Goal: Task Accomplishment & Management: Manage account settings

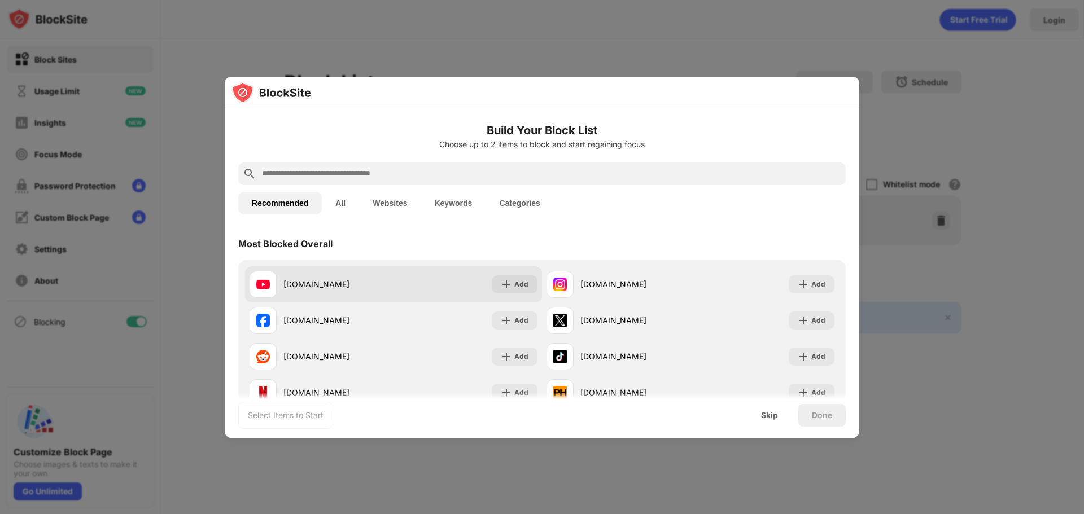
click at [314, 283] on div "[DOMAIN_NAME]" at bounding box center [338, 284] width 110 height 12
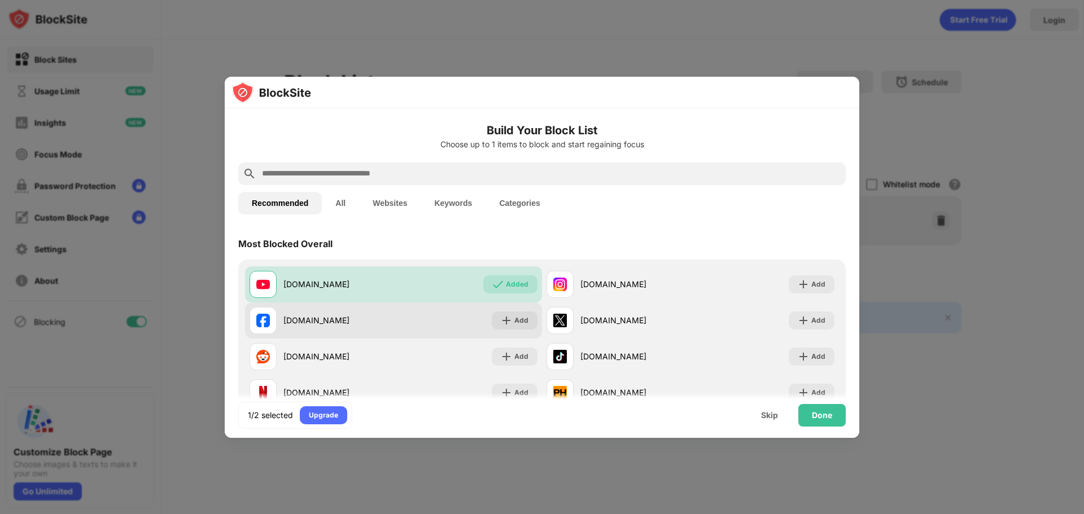
click at [392, 317] on div "[DOMAIN_NAME] Add" at bounding box center [393, 321] width 297 height 36
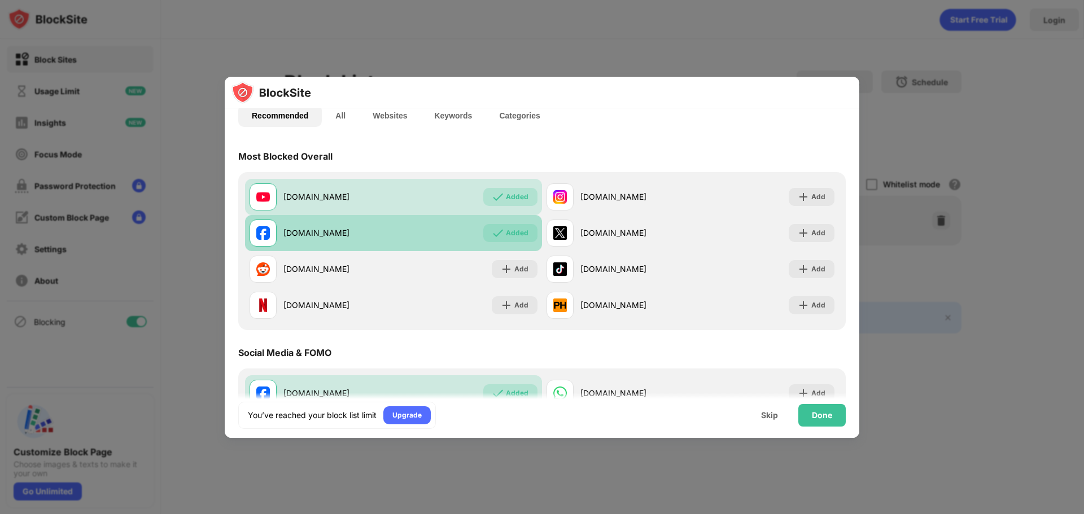
scroll to position [113, 0]
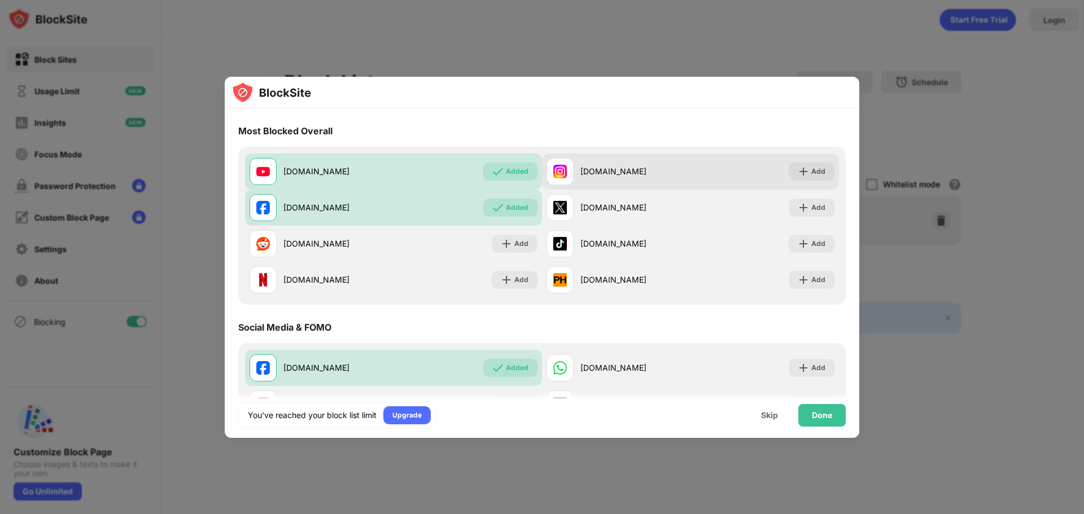
click at [689, 173] on div "[DOMAIN_NAME] Add" at bounding box center [690, 172] width 297 height 36
click at [811, 169] on div "Add" at bounding box center [818, 171] width 14 height 11
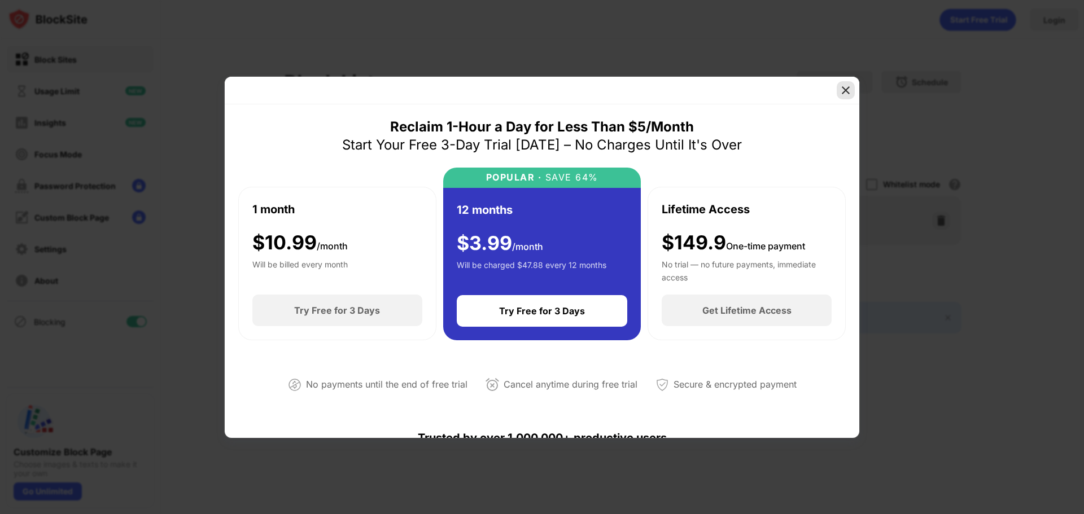
click at [845, 89] on img at bounding box center [845, 90] width 11 height 11
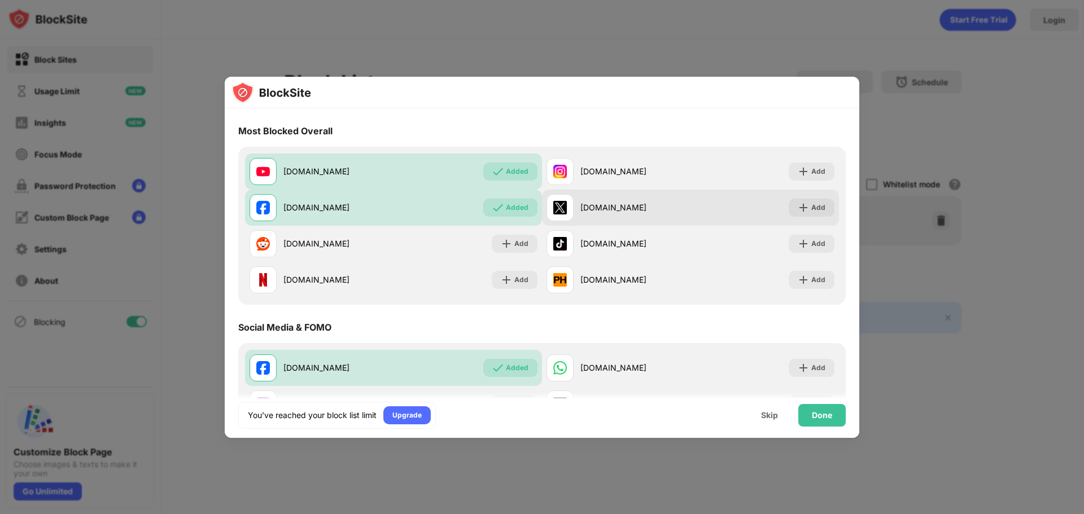
click at [580, 203] on div "[DOMAIN_NAME]" at bounding box center [635, 208] width 110 height 12
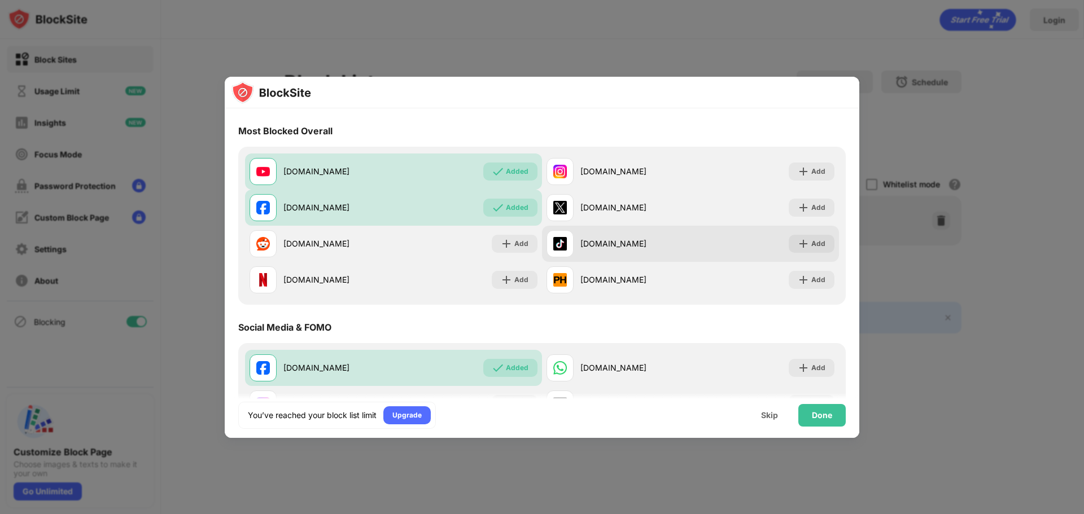
click at [594, 246] on div "[DOMAIN_NAME]" at bounding box center [635, 244] width 110 height 12
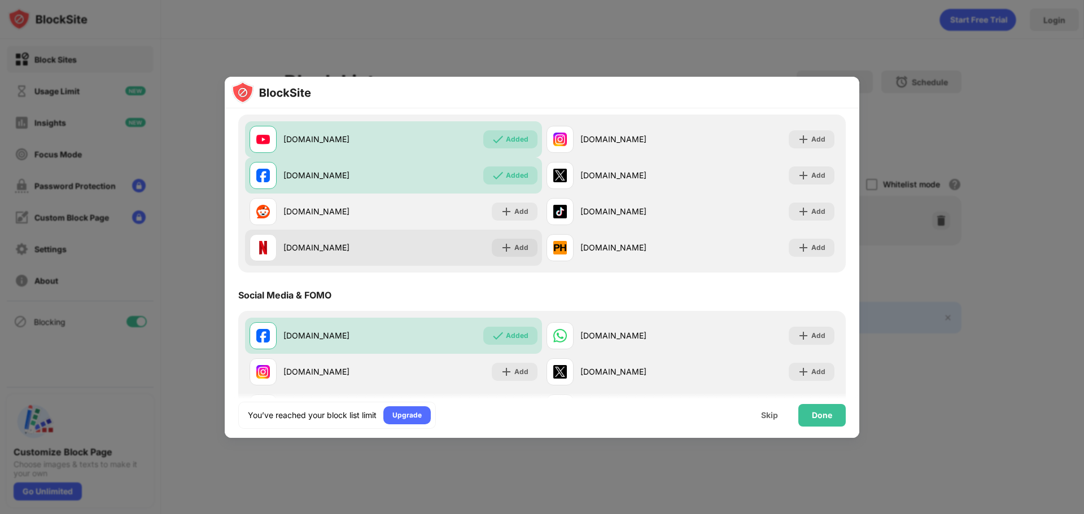
scroll to position [169, 0]
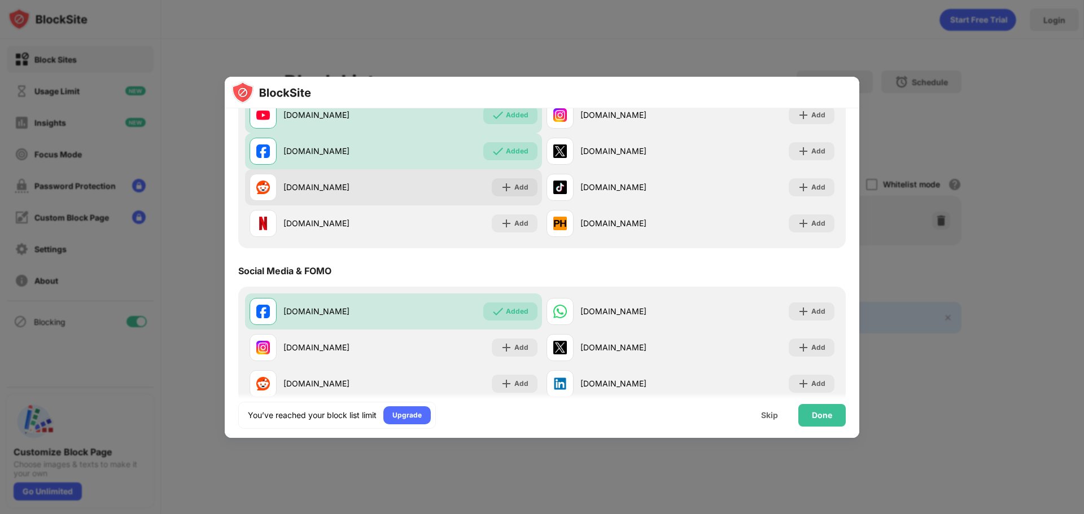
click at [370, 187] on div "[DOMAIN_NAME]" at bounding box center [338, 187] width 110 height 12
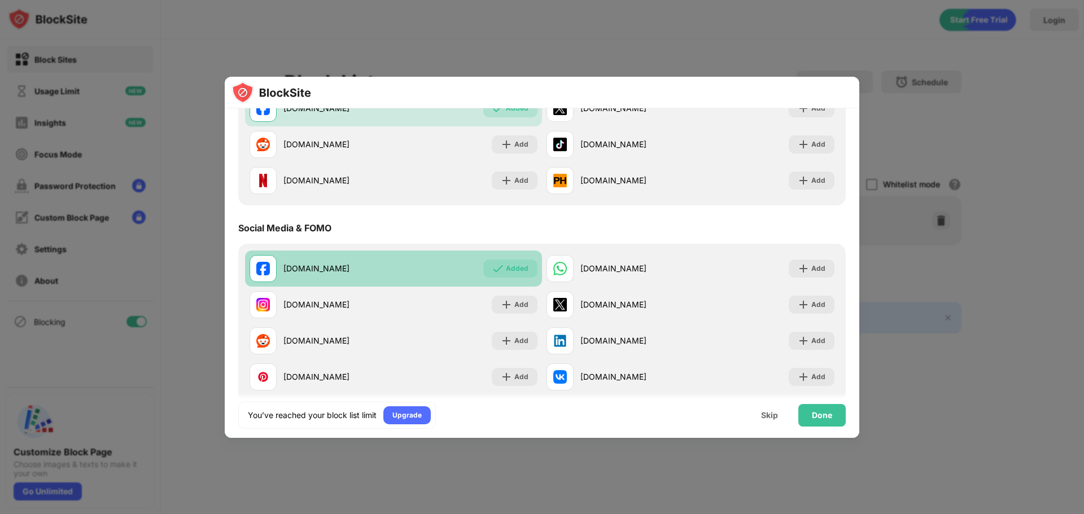
scroll to position [282, 0]
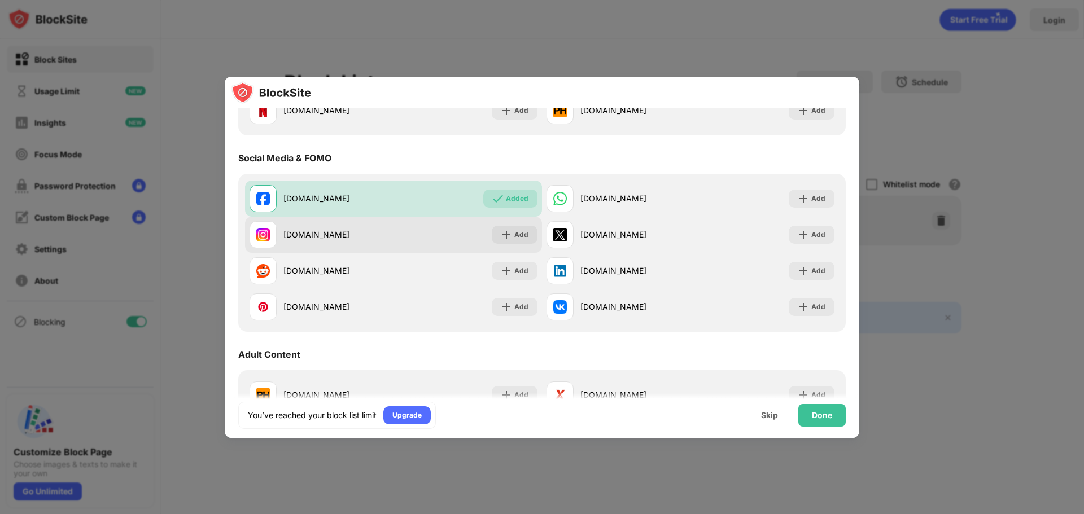
click at [352, 238] on div "[DOMAIN_NAME]" at bounding box center [338, 235] width 110 height 12
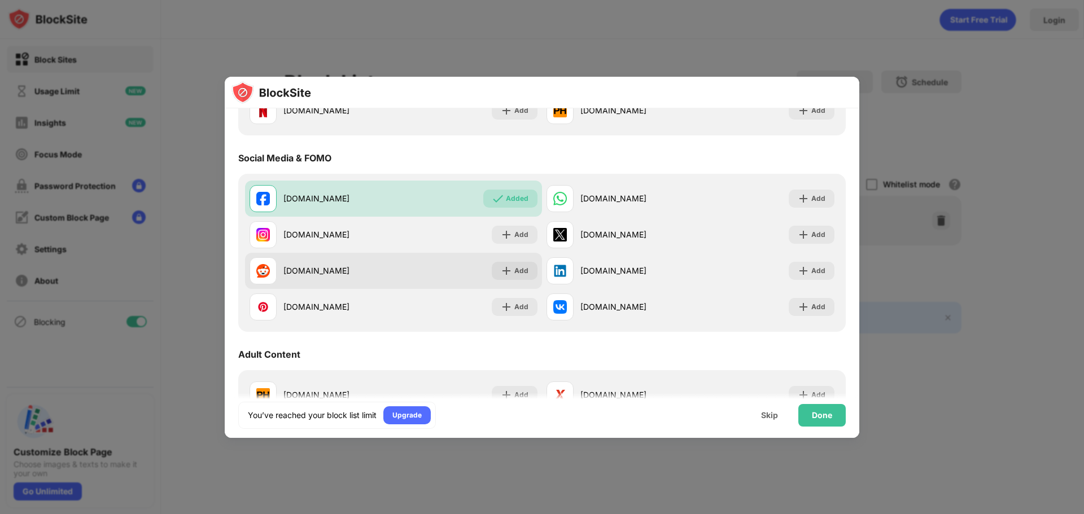
click at [352, 265] on div "[DOMAIN_NAME]" at bounding box center [338, 271] width 110 height 12
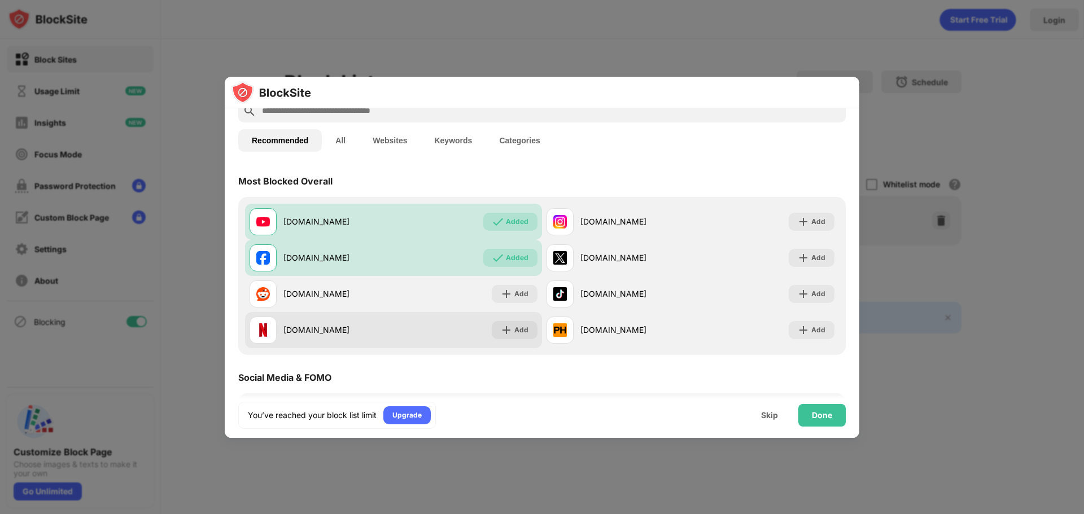
scroll to position [0, 0]
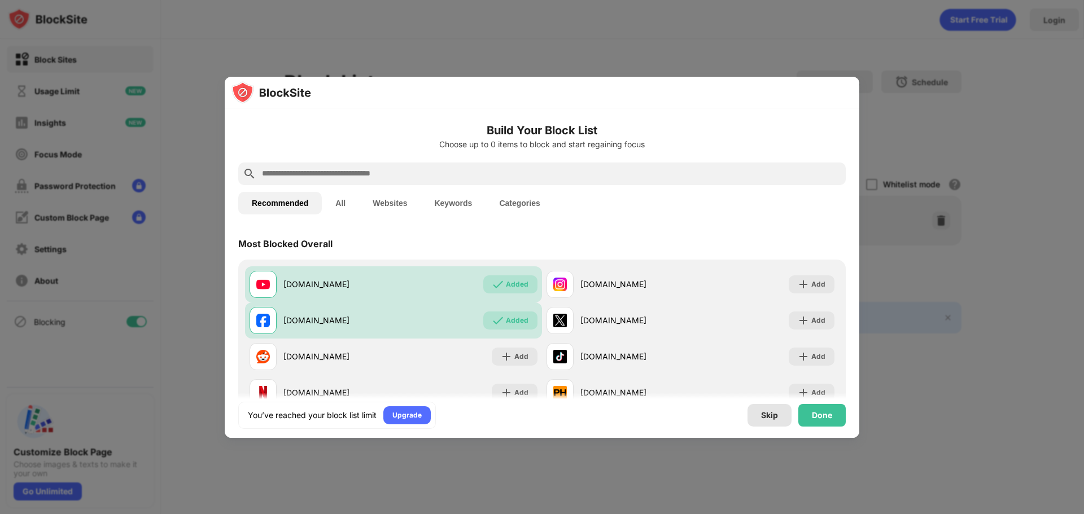
click at [770, 416] on div "Skip" at bounding box center [769, 415] width 17 height 9
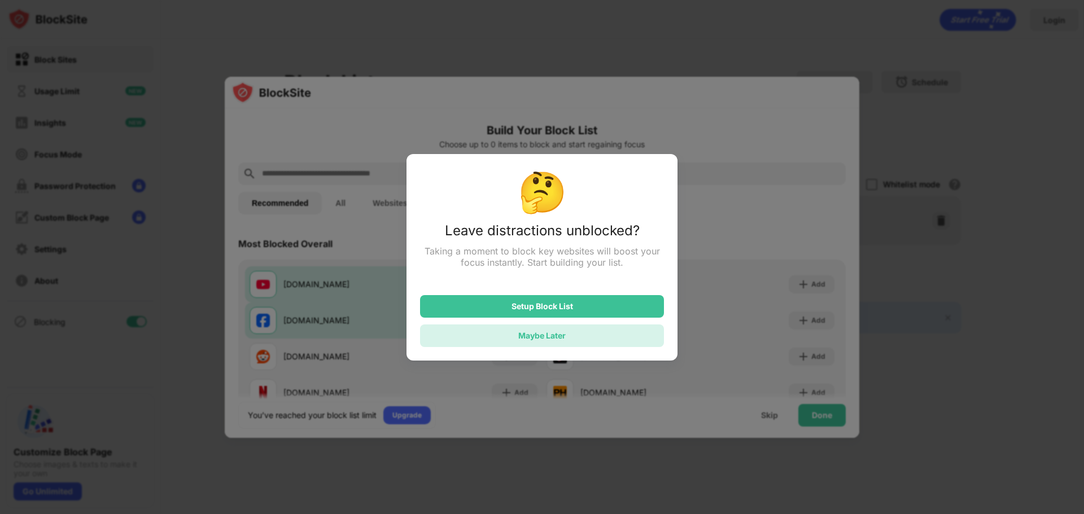
click at [552, 336] on div "Maybe Later" at bounding box center [541, 336] width 47 height 10
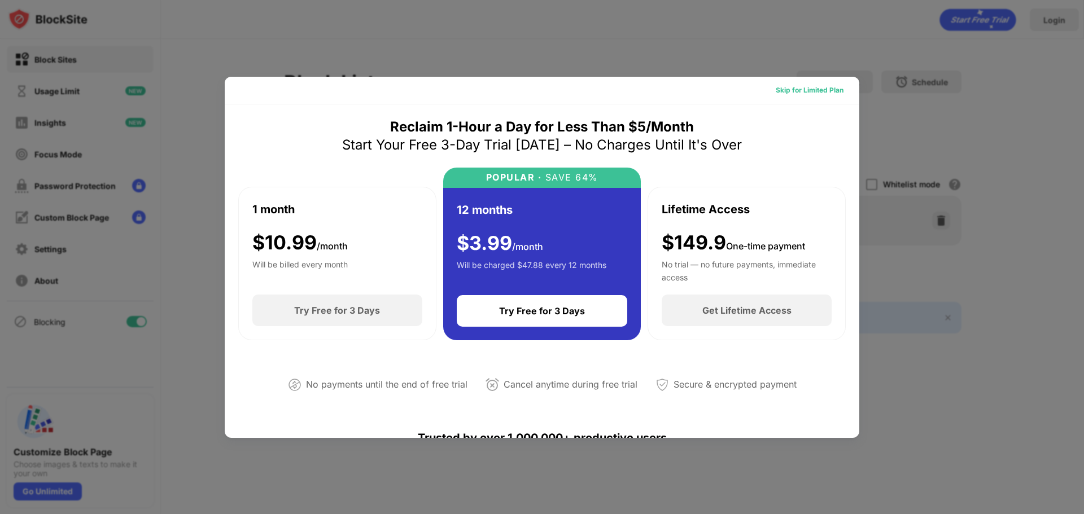
click at [792, 88] on div "Skip for Limited Plan" at bounding box center [810, 90] width 68 height 11
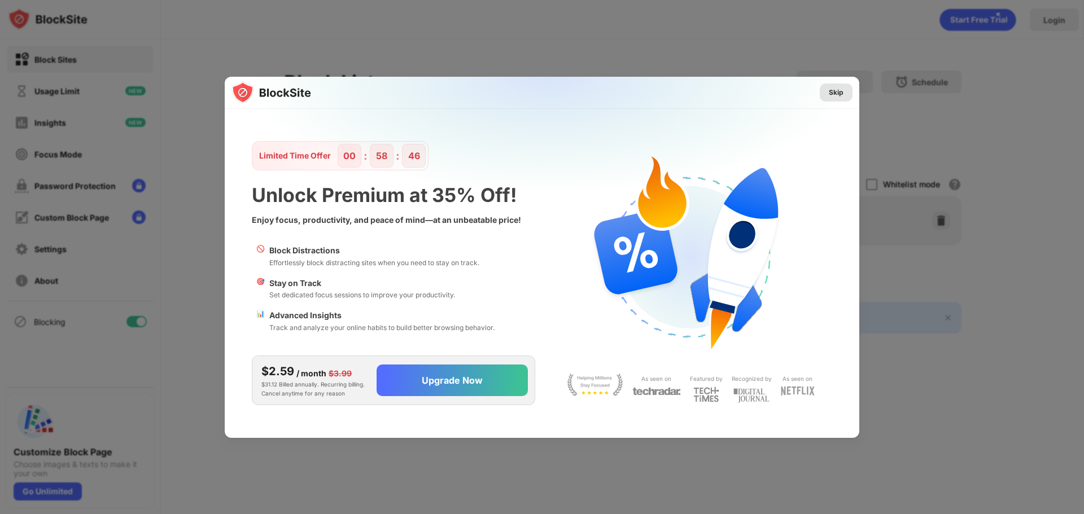
click at [836, 94] on div "Skip" at bounding box center [836, 92] width 15 height 11
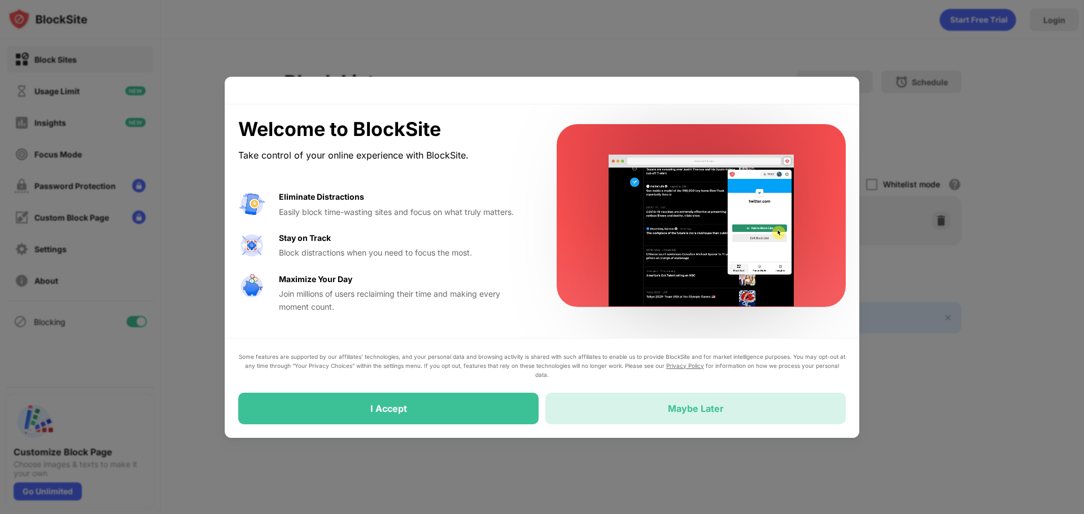
click at [661, 398] on div "Maybe Later" at bounding box center [695, 409] width 300 height 32
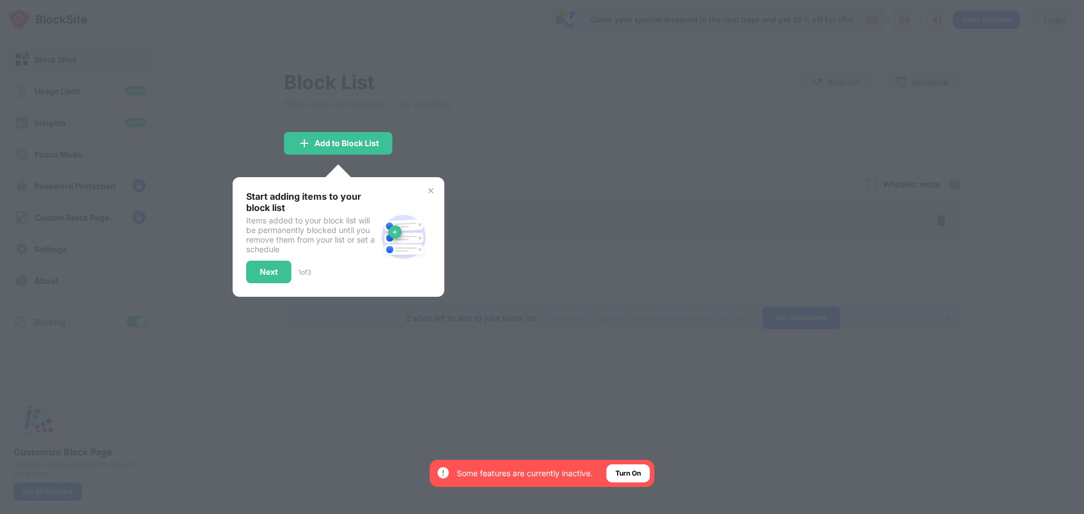
click at [431, 190] on img at bounding box center [430, 190] width 9 height 9
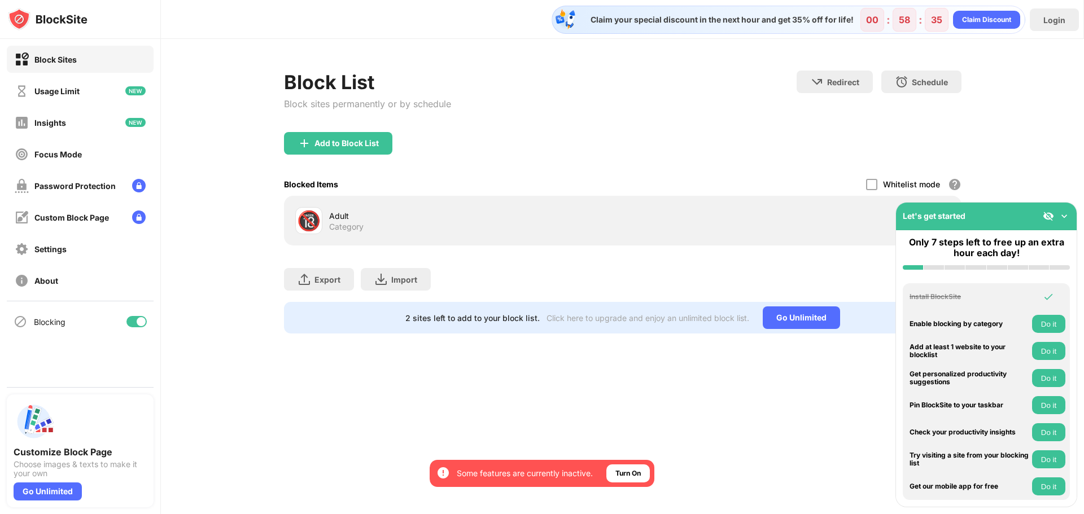
click at [1064, 215] on img at bounding box center [1064, 216] width 11 height 11
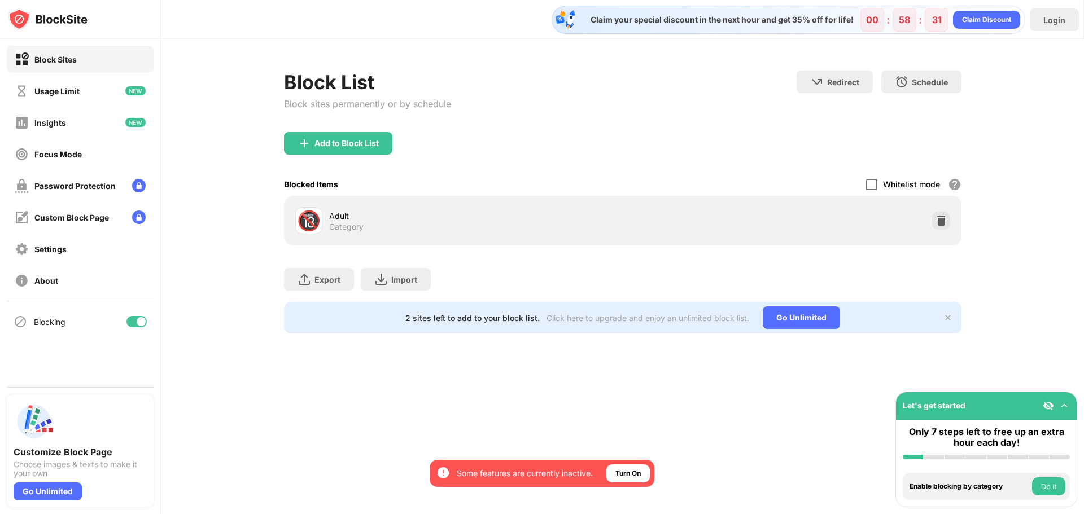
click at [872, 185] on div at bounding box center [871, 184] width 11 height 11
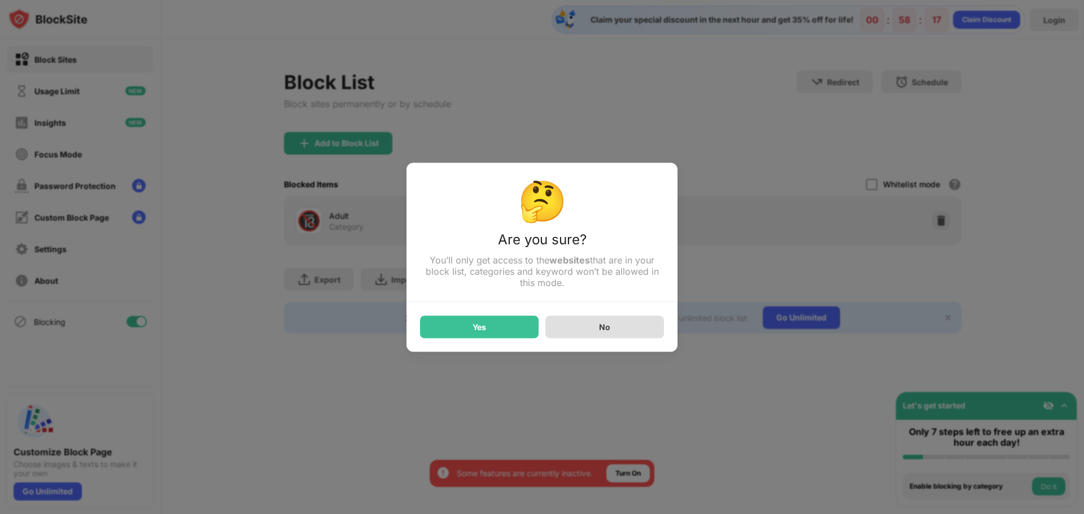
click at [607, 326] on div "No" at bounding box center [604, 327] width 11 height 10
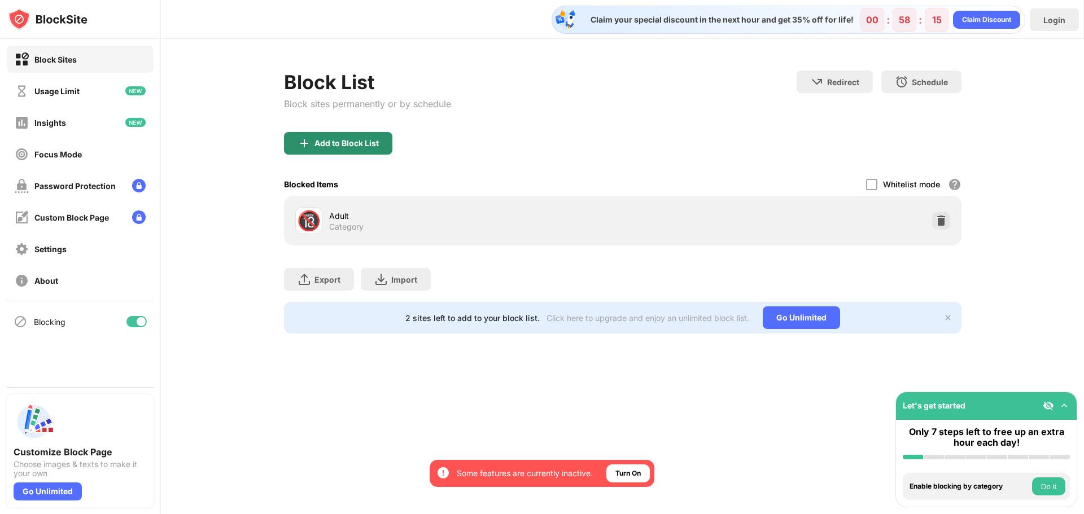
click at [352, 142] on div "Add to Block List" at bounding box center [346, 143] width 64 height 9
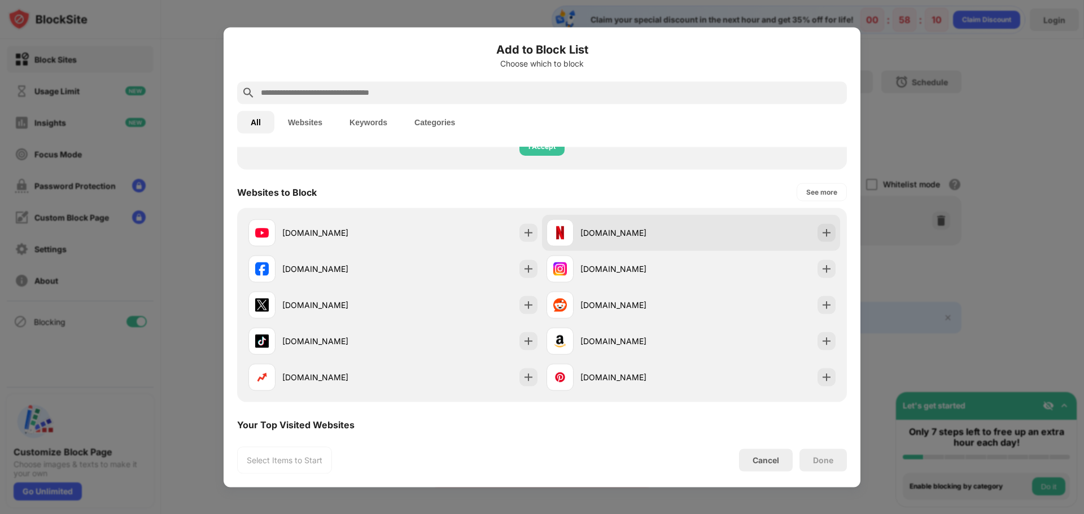
scroll to position [169, 0]
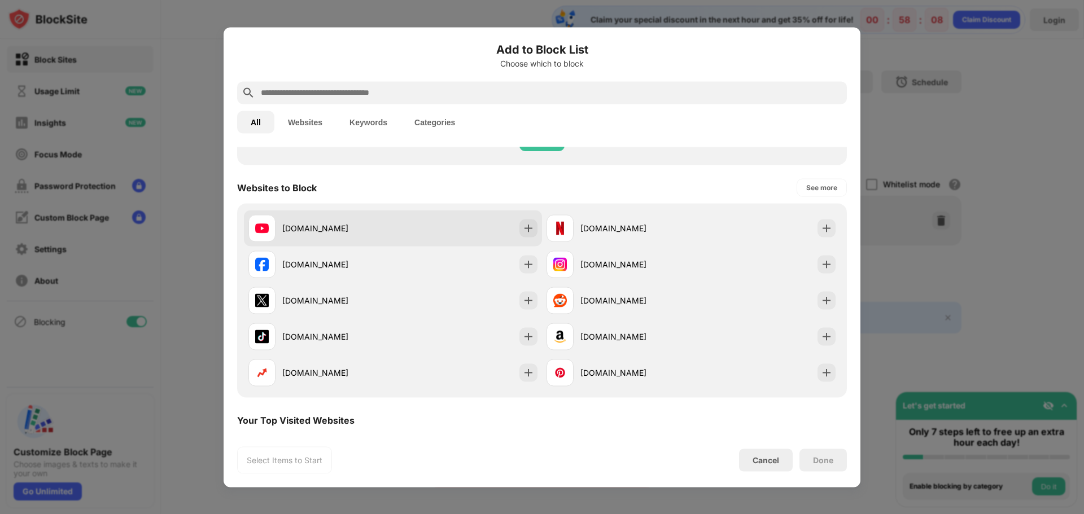
click at [360, 226] on div "[DOMAIN_NAME]" at bounding box center [337, 228] width 111 height 12
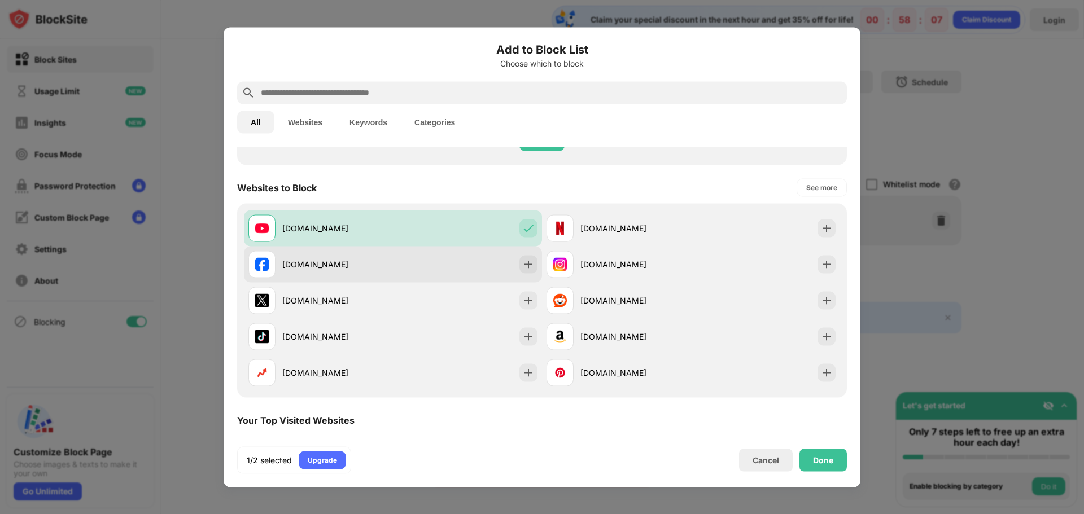
click at [365, 263] on div "[DOMAIN_NAME]" at bounding box center [337, 265] width 111 height 12
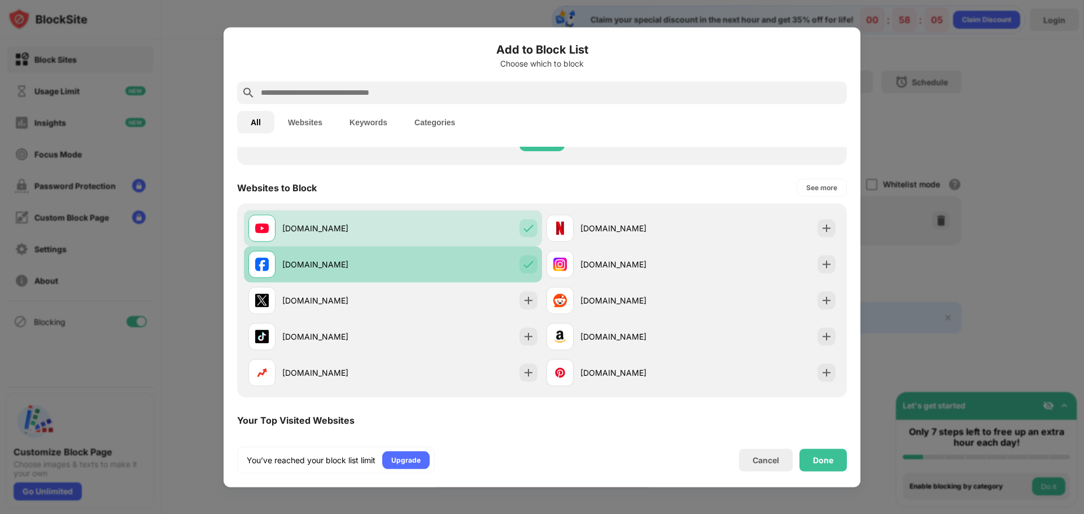
scroll to position [282, 0]
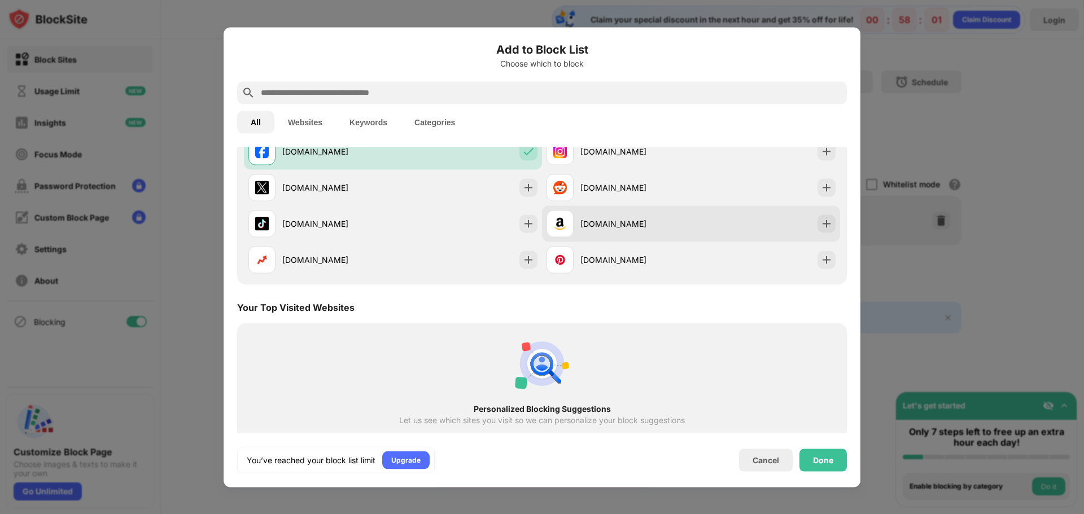
click at [597, 218] on div "[DOMAIN_NAME]" at bounding box center [635, 224] width 111 height 12
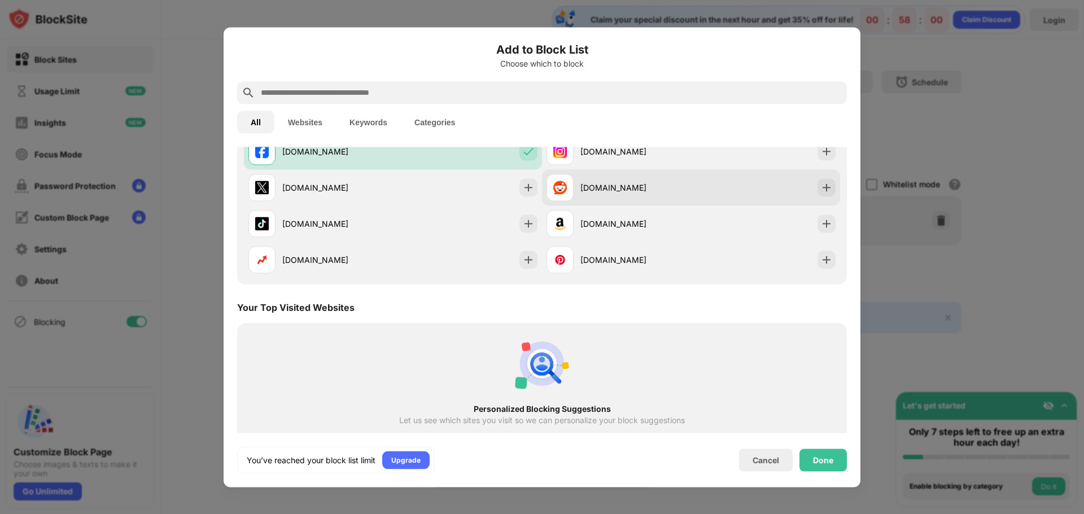
click at [596, 193] on div "[DOMAIN_NAME]" at bounding box center [635, 188] width 111 height 12
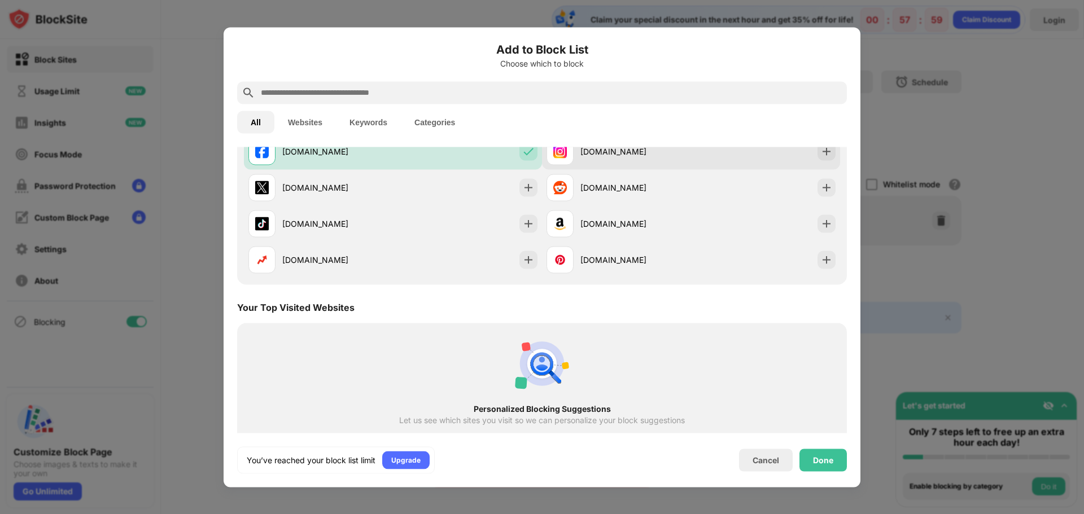
click at [600, 151] on div "[DOMAIN_NAME]" at bounding box center [635, 152] width 111 height 12
click at [768, 461] on div "Cancel" at bounding box center [766, 461] width 27 height 10
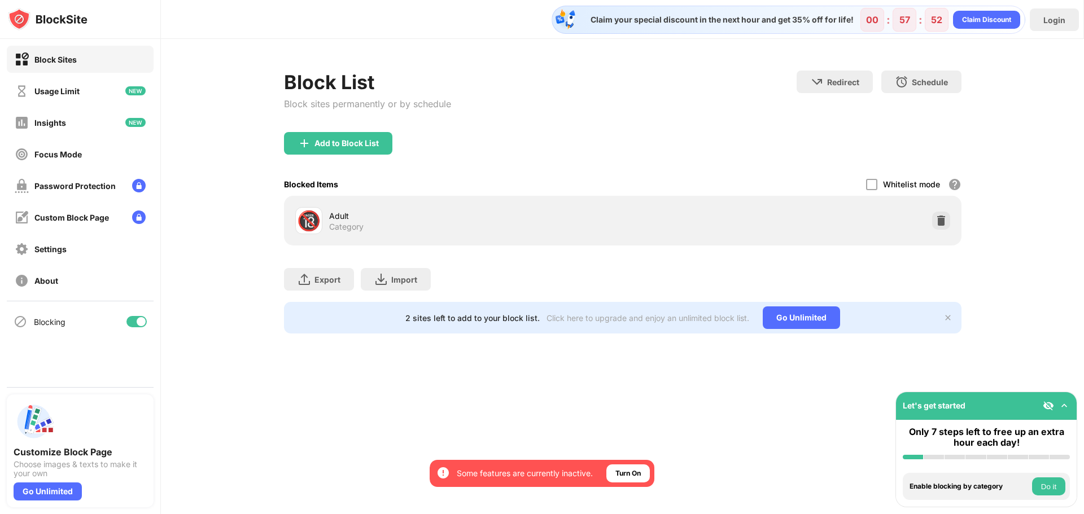
click at [326, 221] on div "🔞 Adult Category" at bounding box center [458, 220] width 327 height 27
click at [349, 141] on div "Add to Block List" at bounding box center [346, 143] width 64 height 9
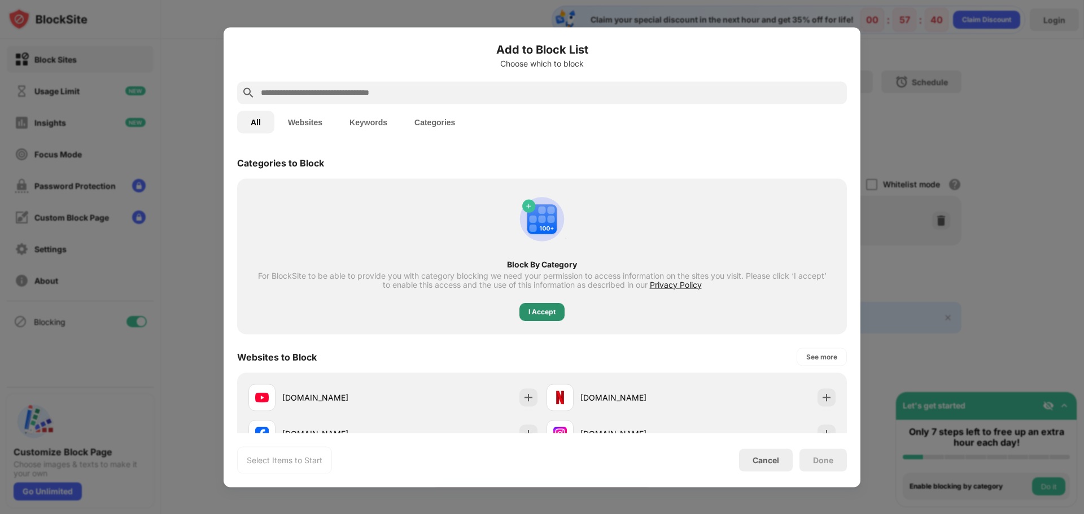
click at [540, 312] on div "I Accept" at bounding box center [541, 311] width 27 height 11
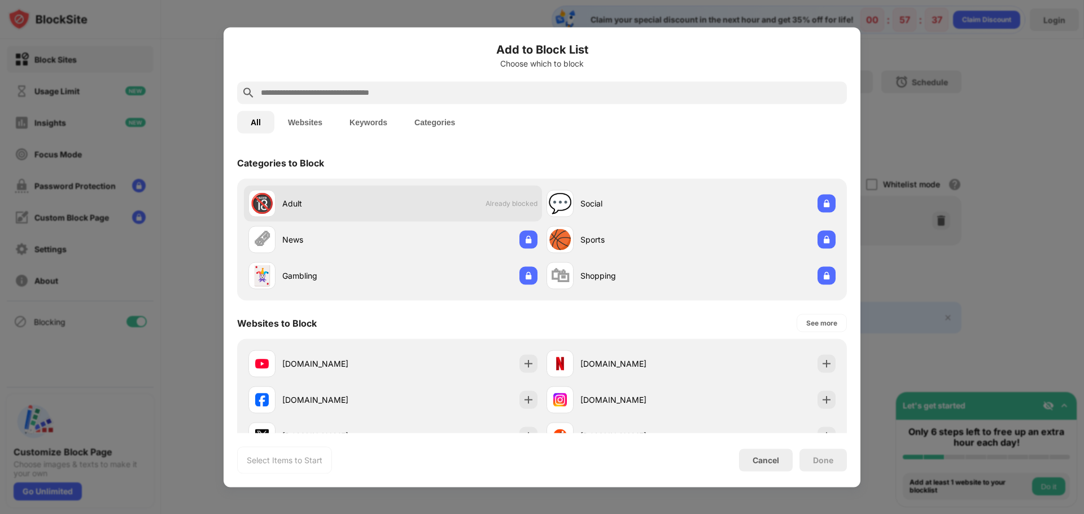
click at [340, 207] on div "Adult" at bounding box center [337, 204] width 111 height 12
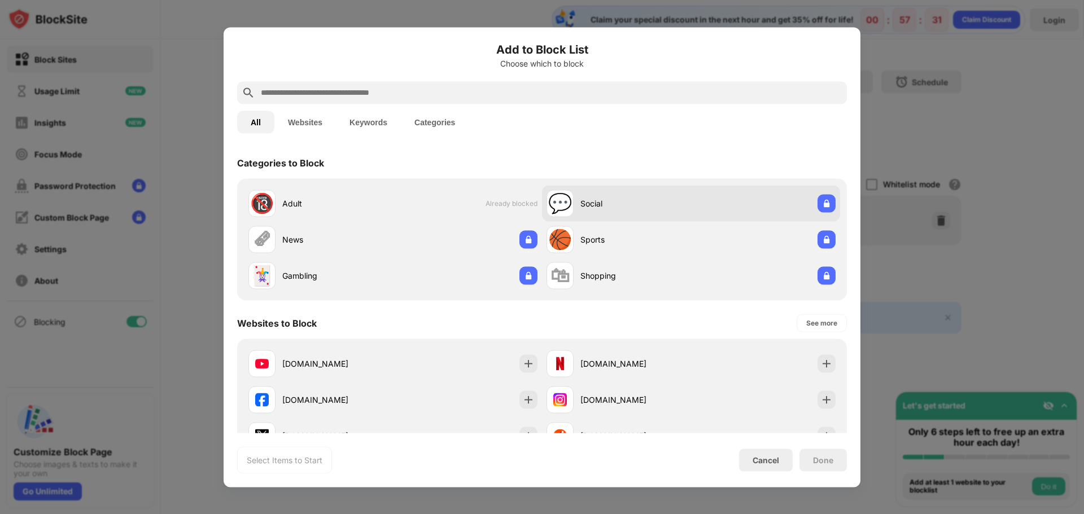
click at [617, 204] on div "Social" at bounding box center [635, 204] width 111 height 12
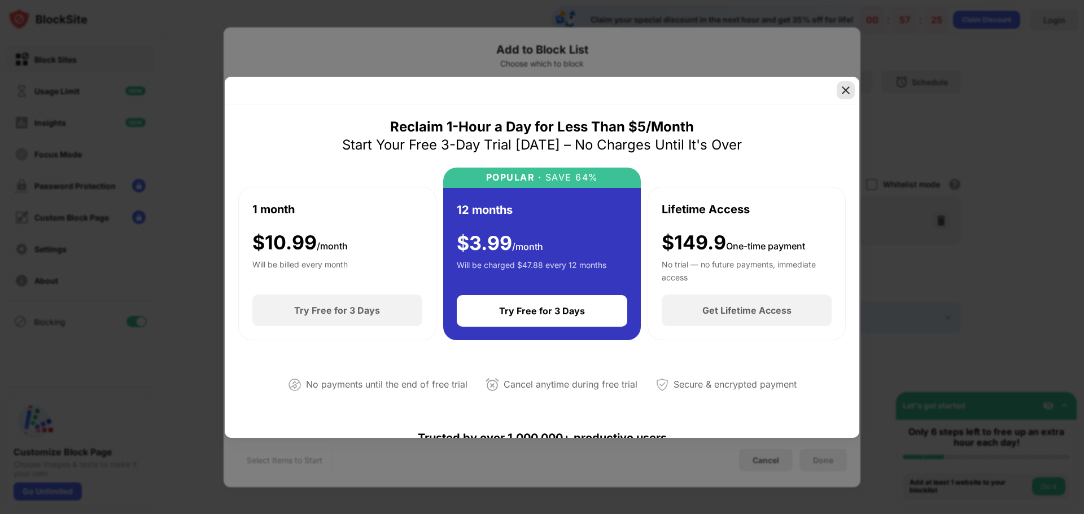
click at [845, 89] on img at bounding box center [845, 90] width 11 height 11
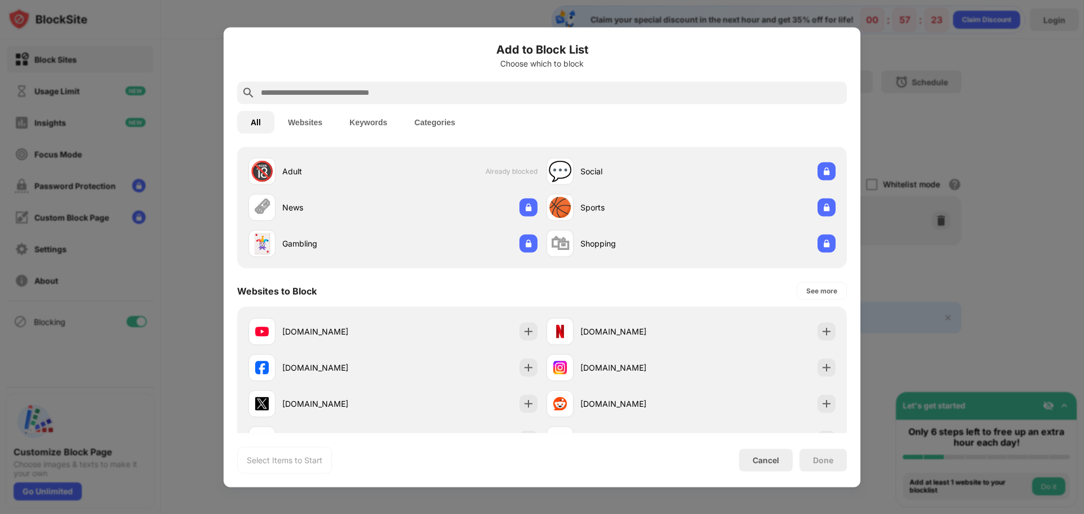
scroll to position [56, 0]
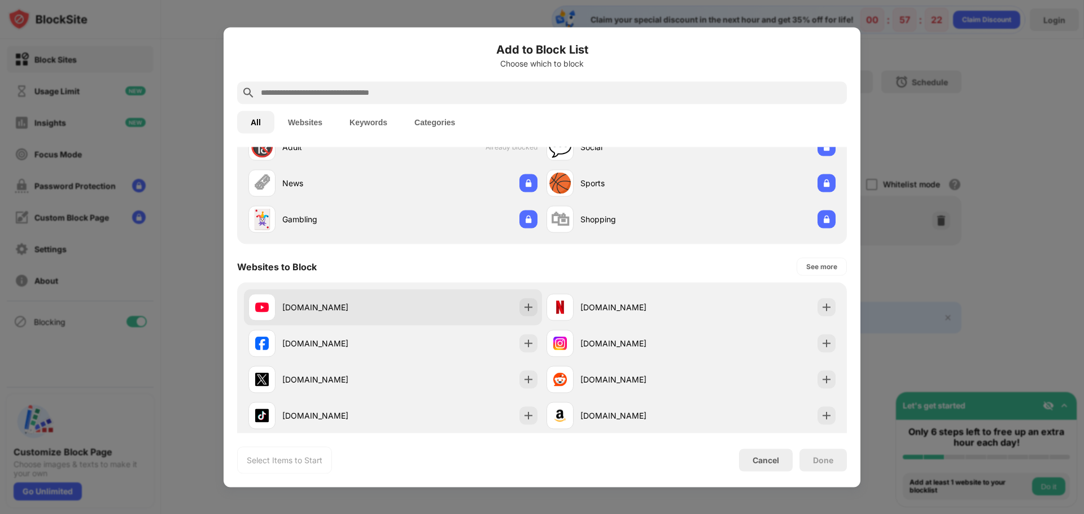
click at [318, 315] on div "[DOMAIN_NAME]" at bounding box center [320, 307] width 145 height 27
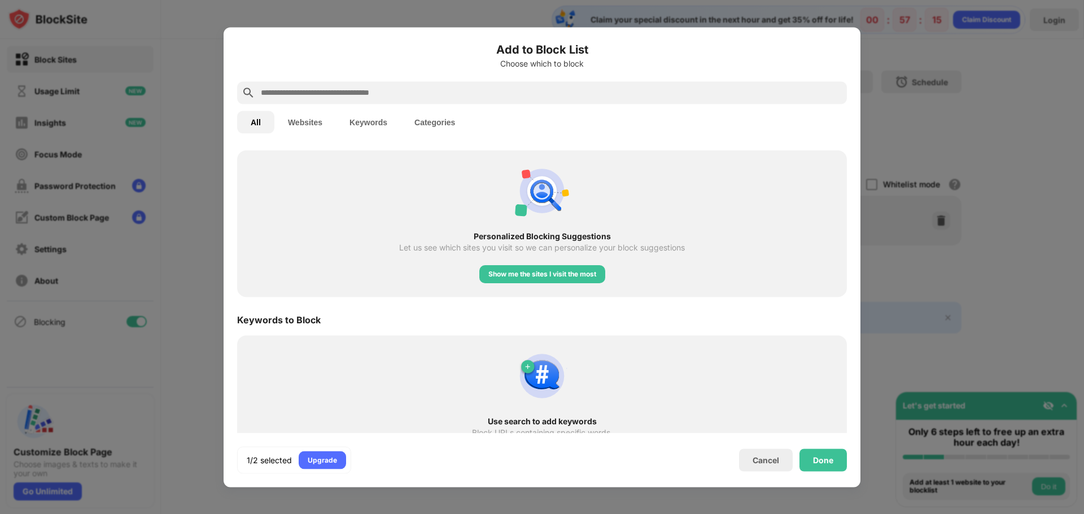
scroll to position [439, 0]
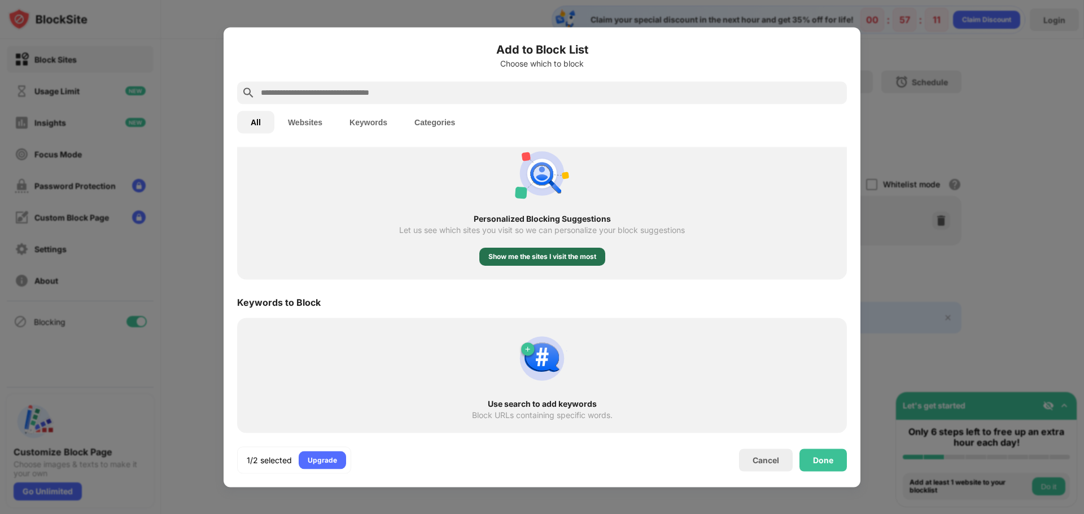
click at [557, 258] on div "Show me the sites I visit the most" at bounding box center [542, 256] width 108 height 11
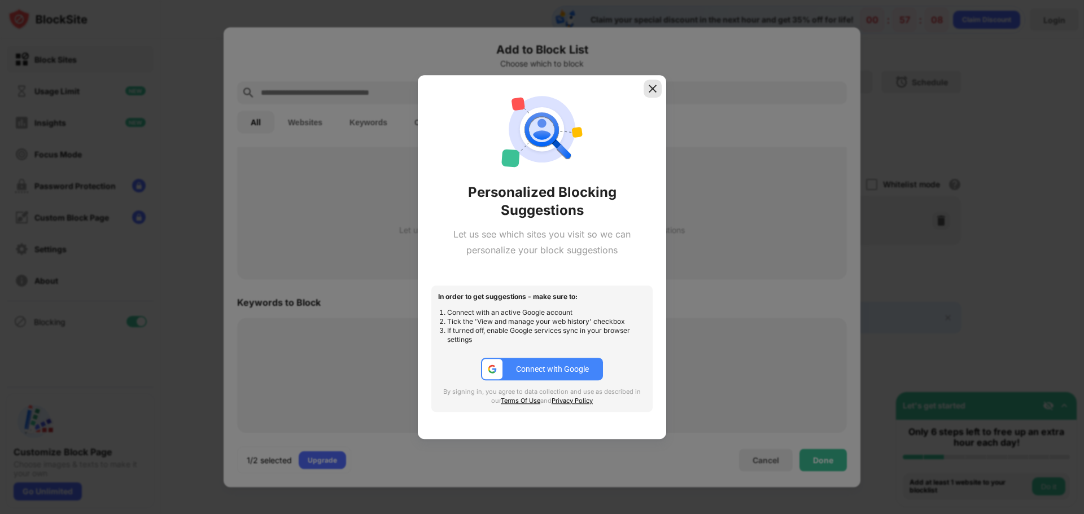
click at [655, 91] on img at bounding box center [652, 88] width 11 height 11
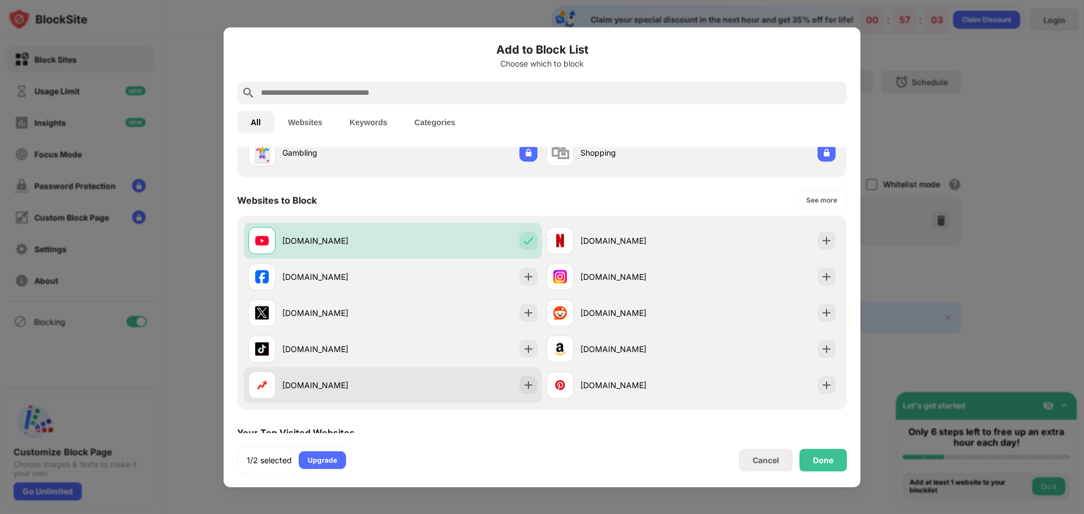
scroll to position [0, 0]
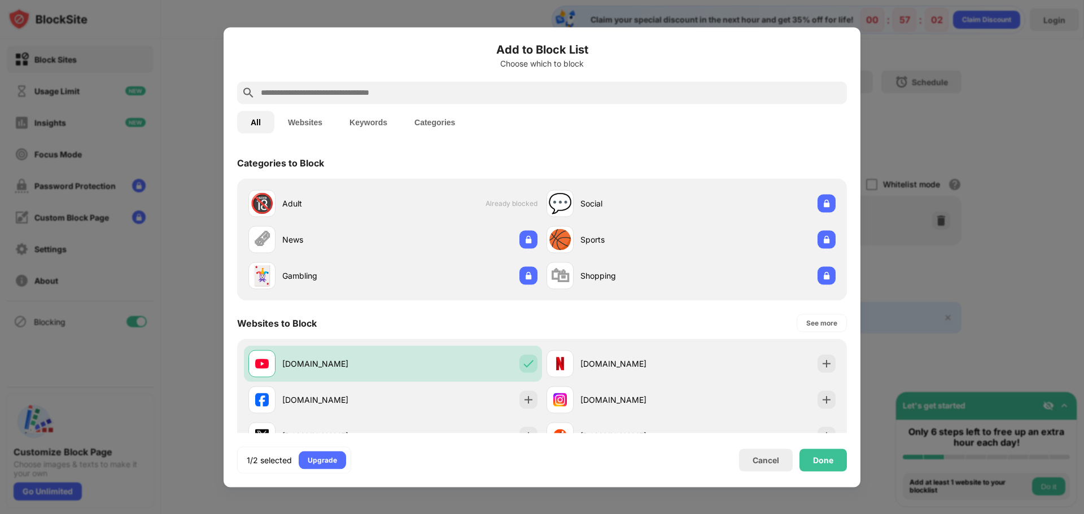
click at [307, 120] on button "Websites" at bounding box center [305, 122] width 62 height 23
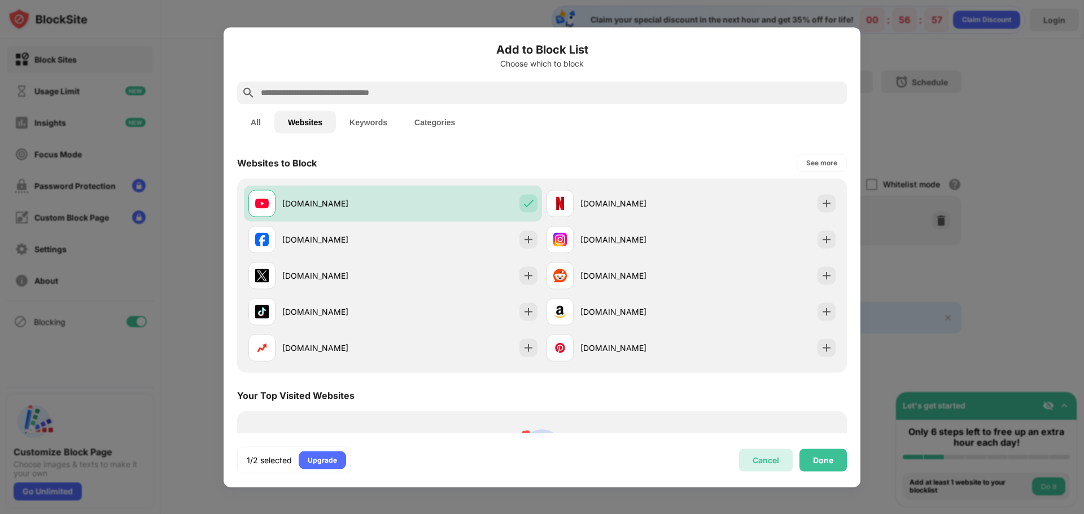
click at [764, 460] on div "Cancel" at bounding box center [766, 461] width 27 height 10
